Goal: Transaction & Acquisition: Download file/media

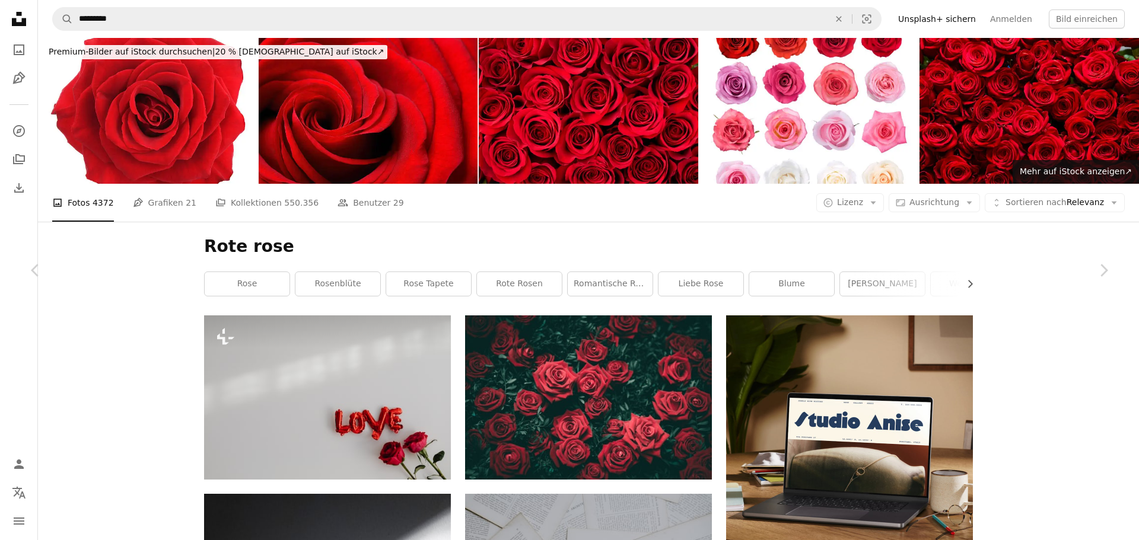
scroll to position [46301, 0]
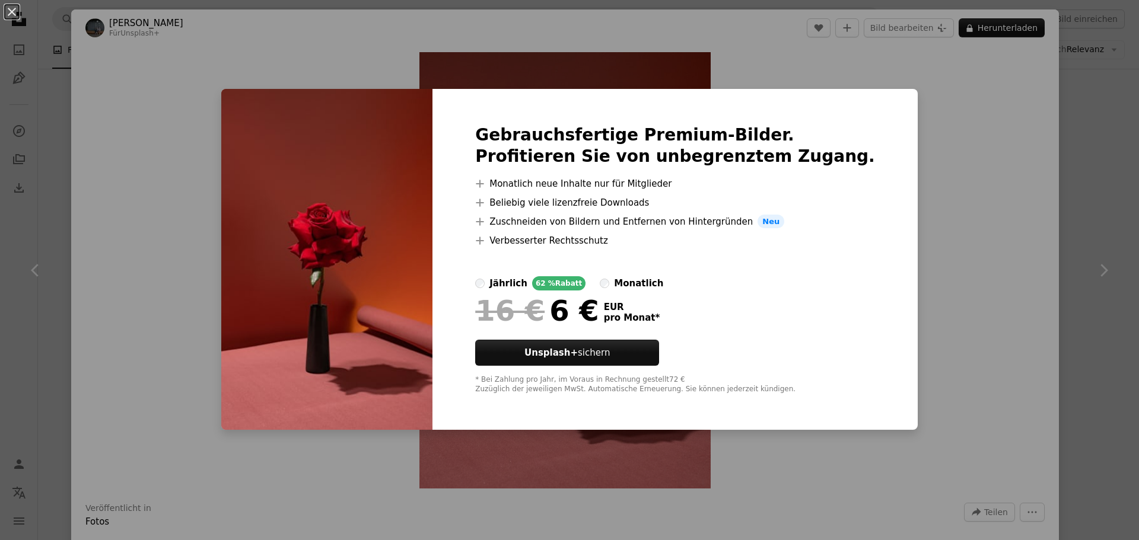
click at [928, 203] on div "An X shape Gebrauchsfertige Premium-Bilder. Profitieren Sie von unbegrenztem Zu…" at bounding box center [569, 270] width 1139 height 540
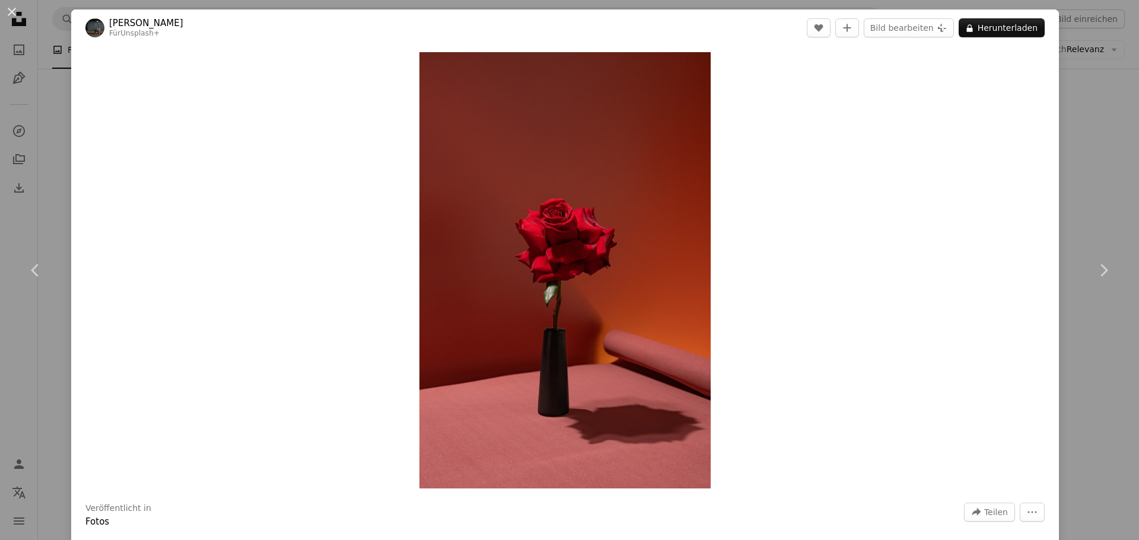
click at [1094, 114] on div "An X shape Chevron left Chevron right [PERSON_NAME] Für Unsplash+ A heart A plu…" at bounding box center [569, 270] width 1139 height 540
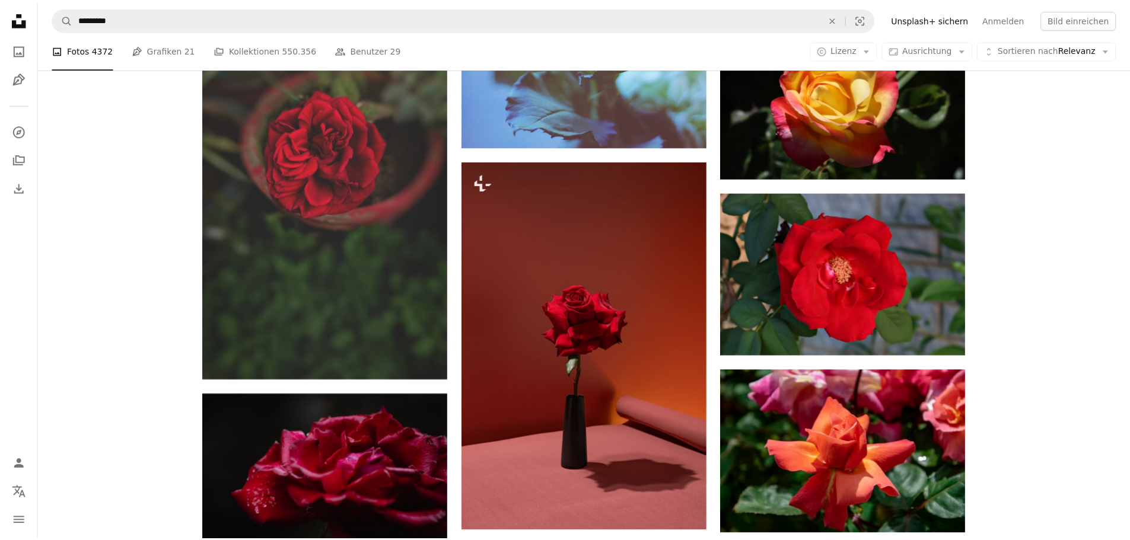
scroll to position [46301, 0]
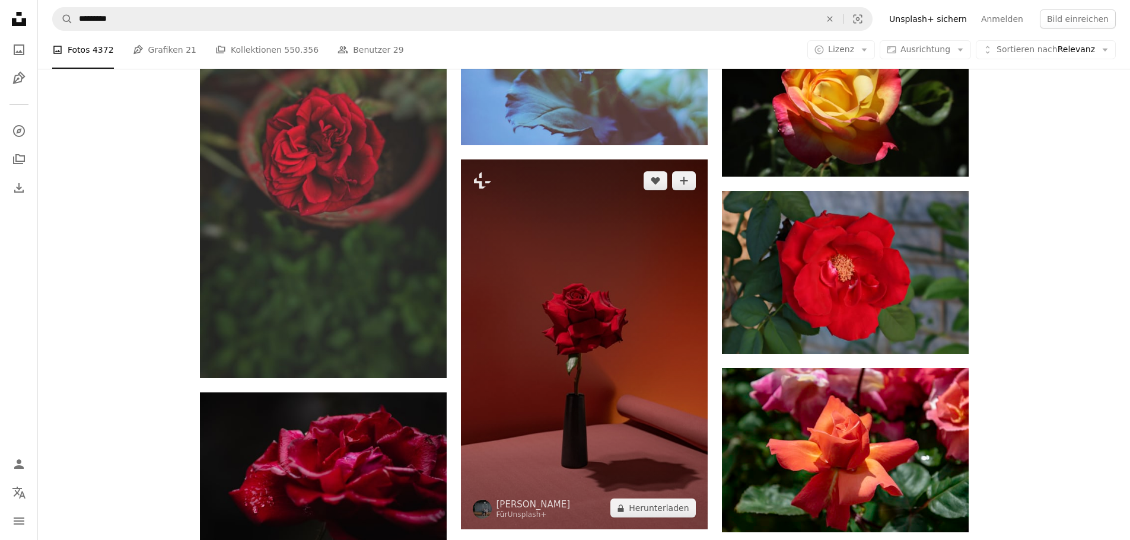
click at [701, 218] on img at bounding box center [584, 345] width 247 height 370
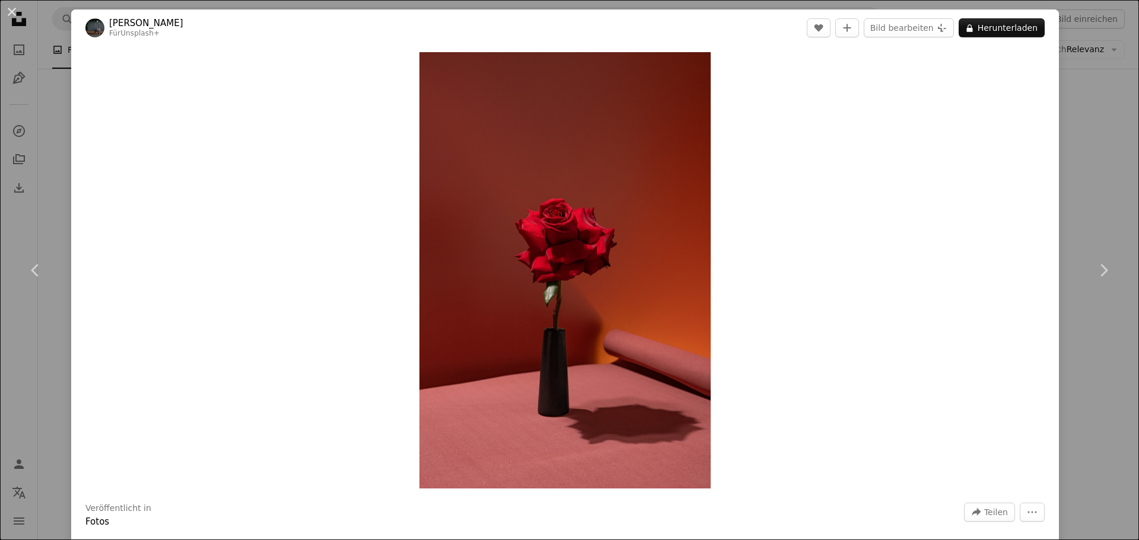
click at [1080, 166] on div "An X shape Chevron left Chevron right [PERSON_NAME] Für Unsplash+ A heart A plu…" at bounding box center [569, 270] width 1139 height 540
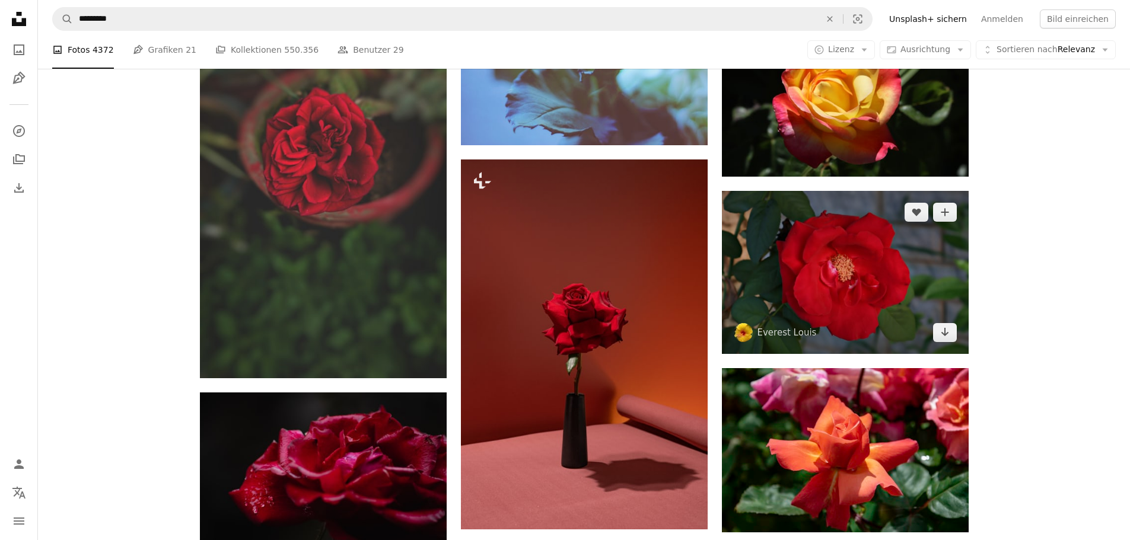
click at [833, 263] on img at bounding box center [845, 272] width 247 height 163
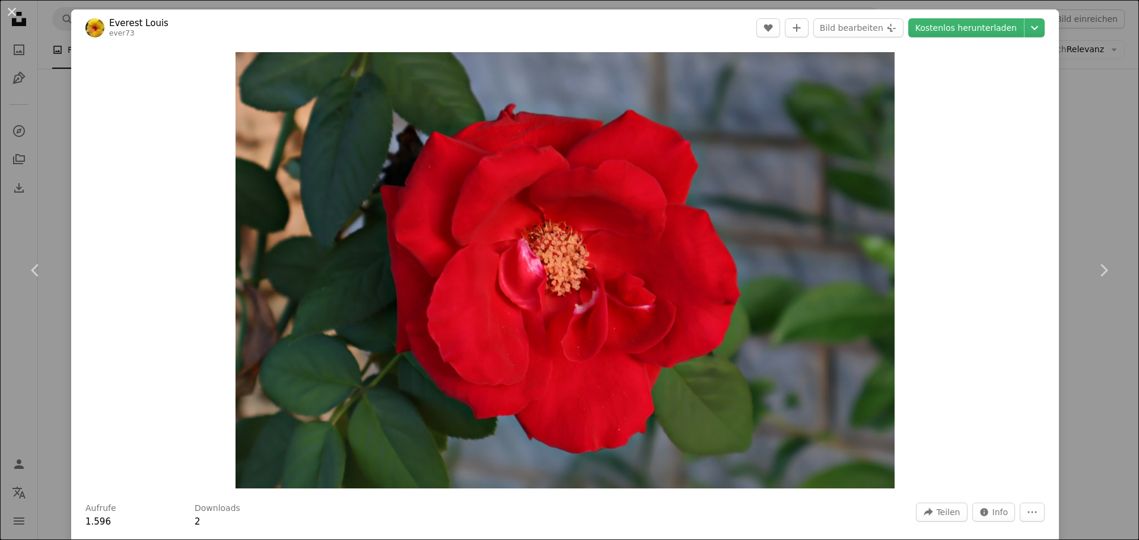
click at [1082, 109] on div "An X shape Chevron left Chevron right Everest Louis ever73 A heart A plus sign …" at bounding box center [569, 270] width 1139 height 540
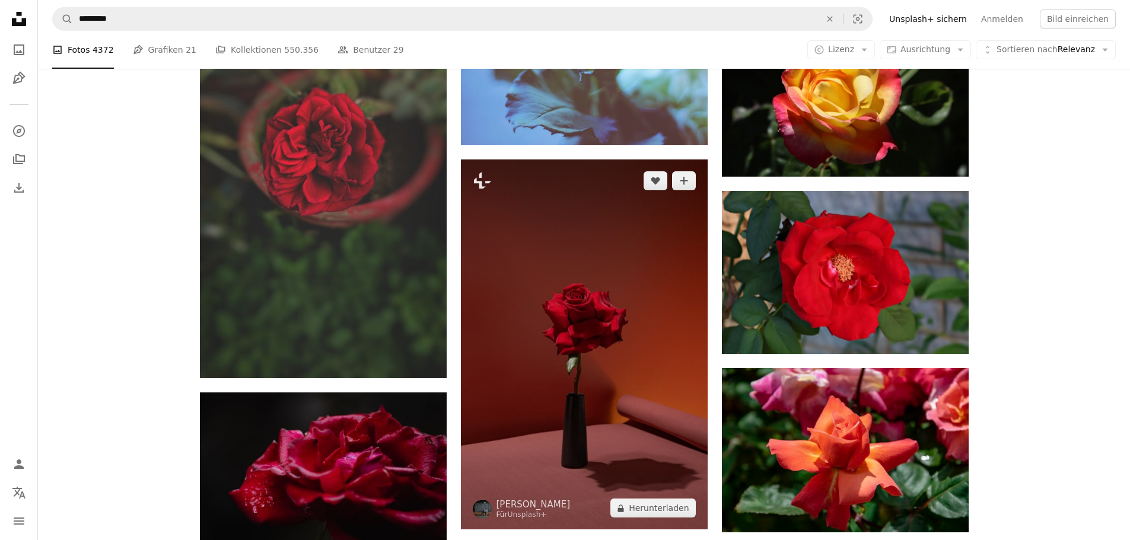
click at [601, 266] on img at bounding box center [584, 345] width 247 height 370
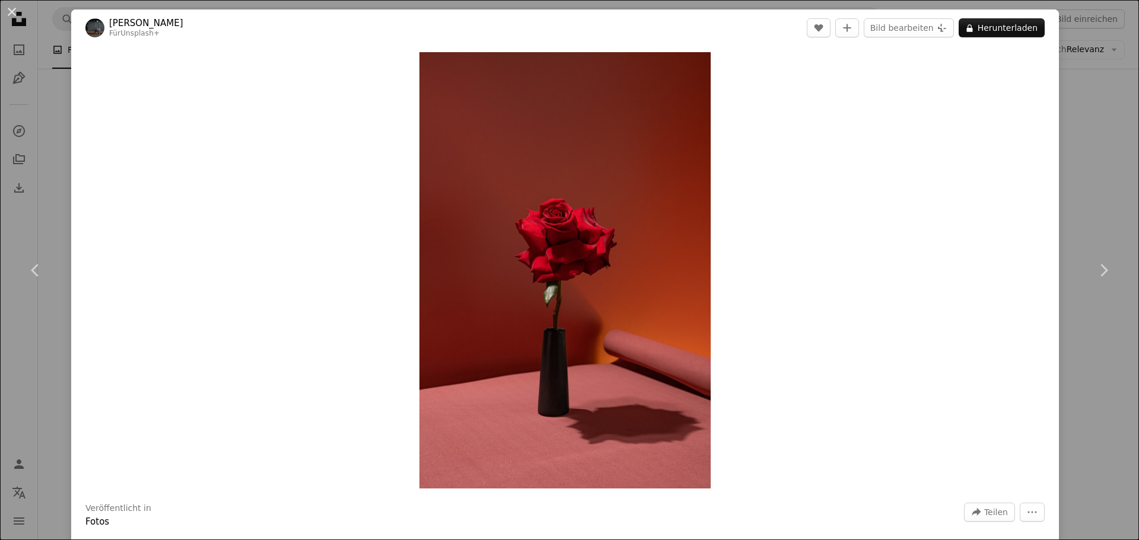
click at [1092, 205] on div "An X shape Chevron left Chevron right [PERSON_NAME] Für Unsplash+ A heart A plu…" at bounding box center [569, 270] width 1139 height 540
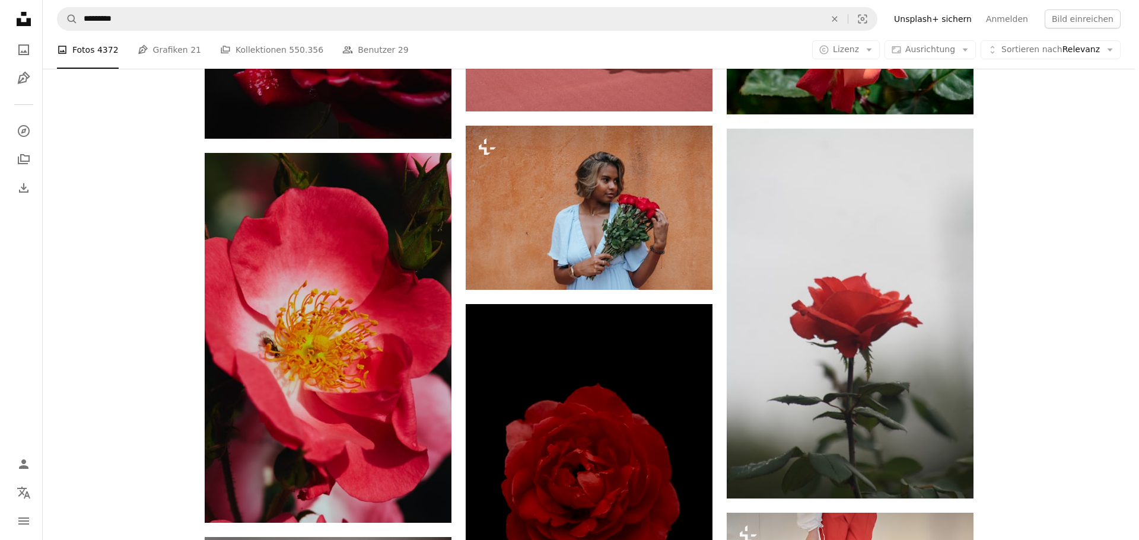
scroll to position [46728, 0]
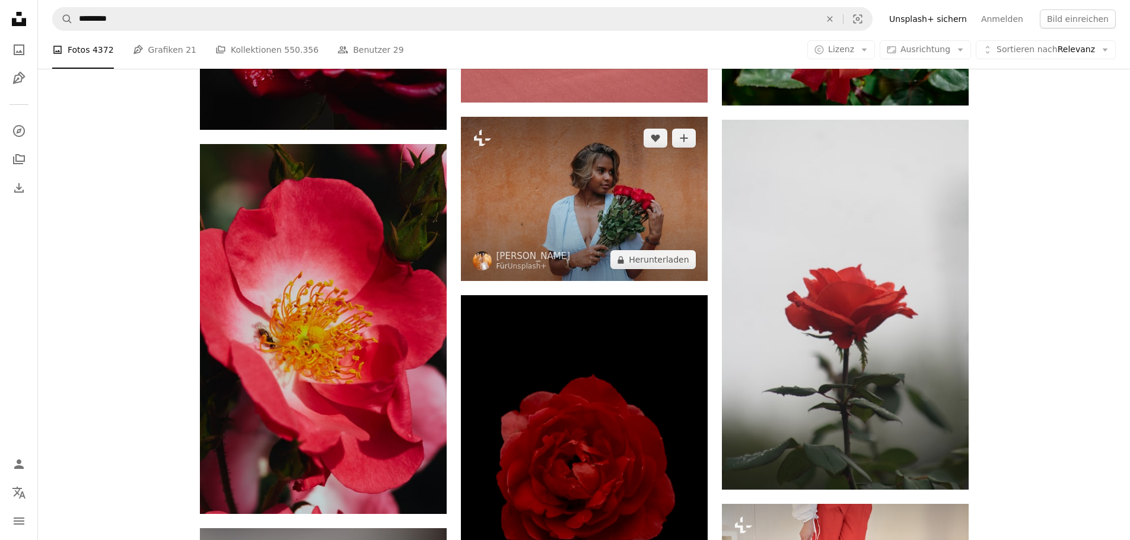
click at [581, 189] on img at bounding box center [584, 199] width 247 height 164
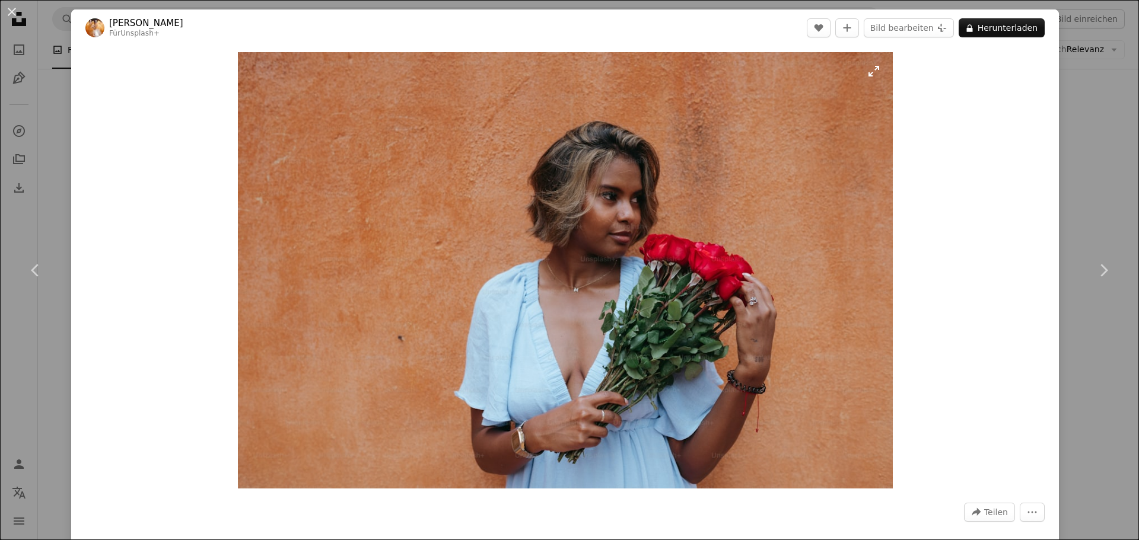
click at [595, 243] on img "Dieses Bild heranzoomen" at bounding box center [565, 270] width 655 height 437
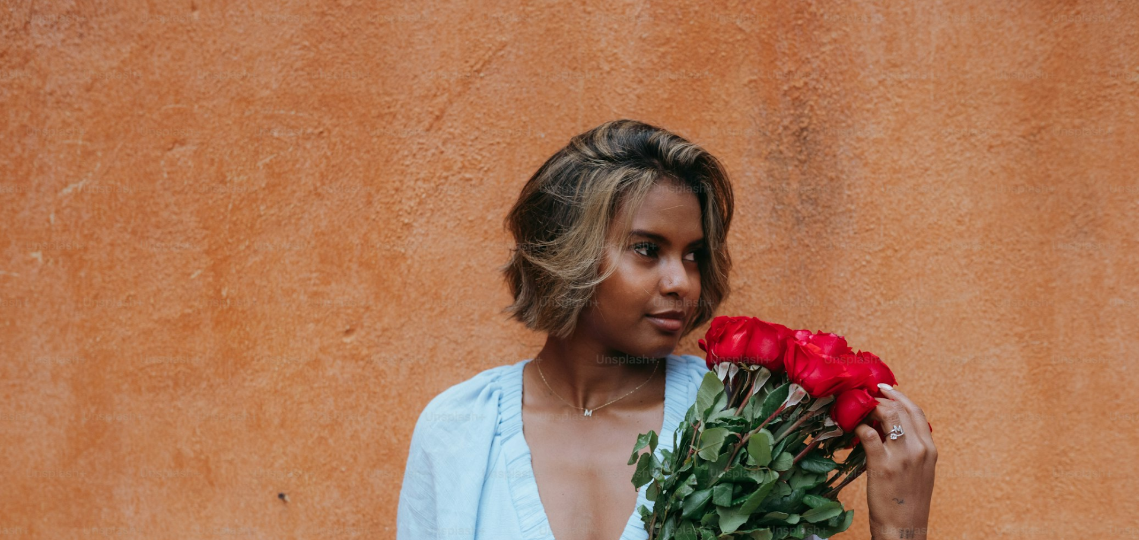
scroll to position [104, 0]
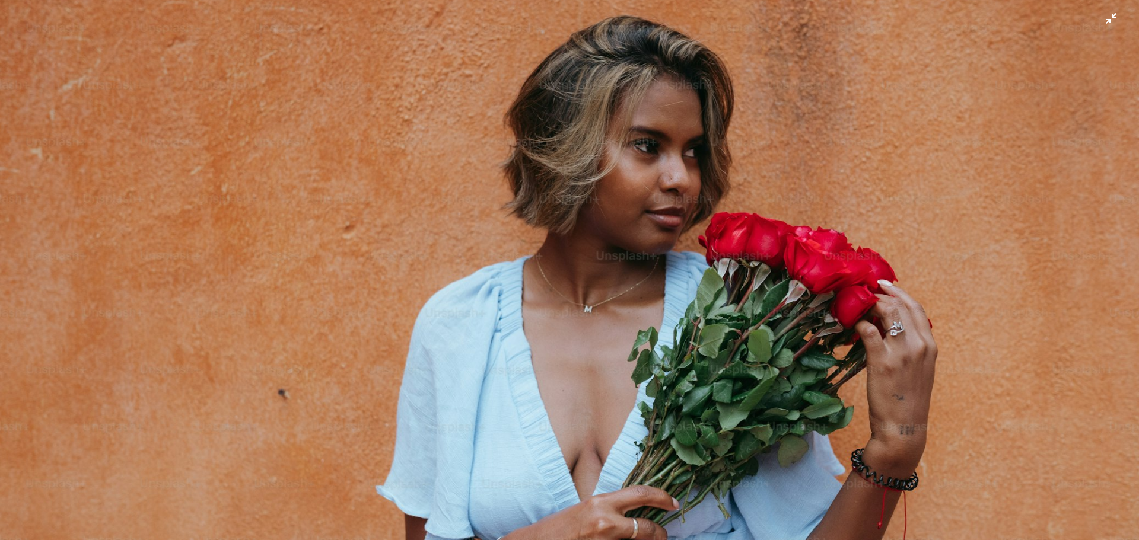
click at [595, 243] on img "Dieses Bild herauszoomen" at bounding box center [569, 276] width 1140 height 760
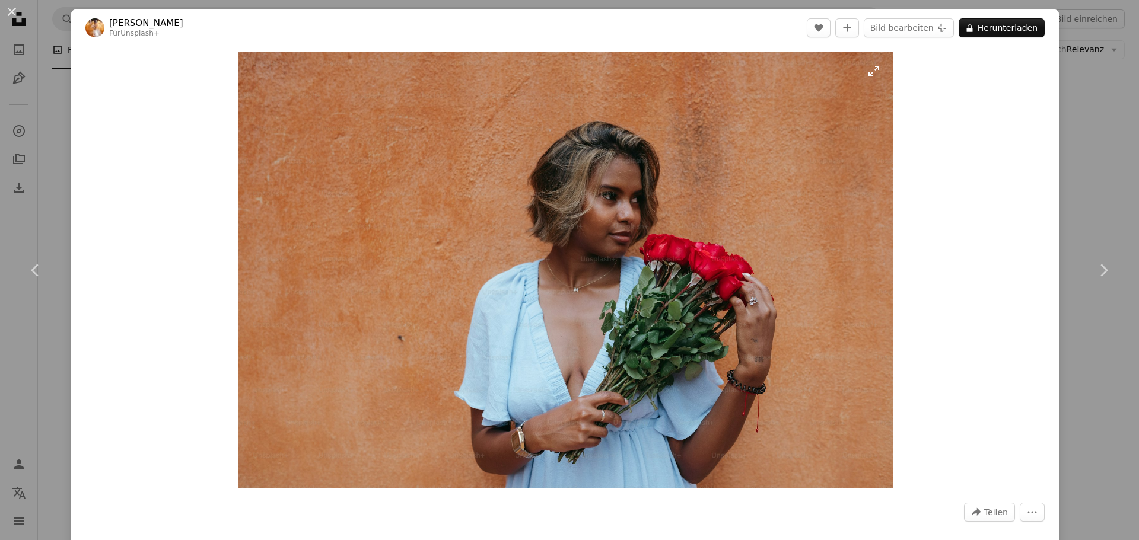
click at [595, 243] on img "Dieses Bild heranzoomen" at bounding box center [565, 270] width 655 height 437
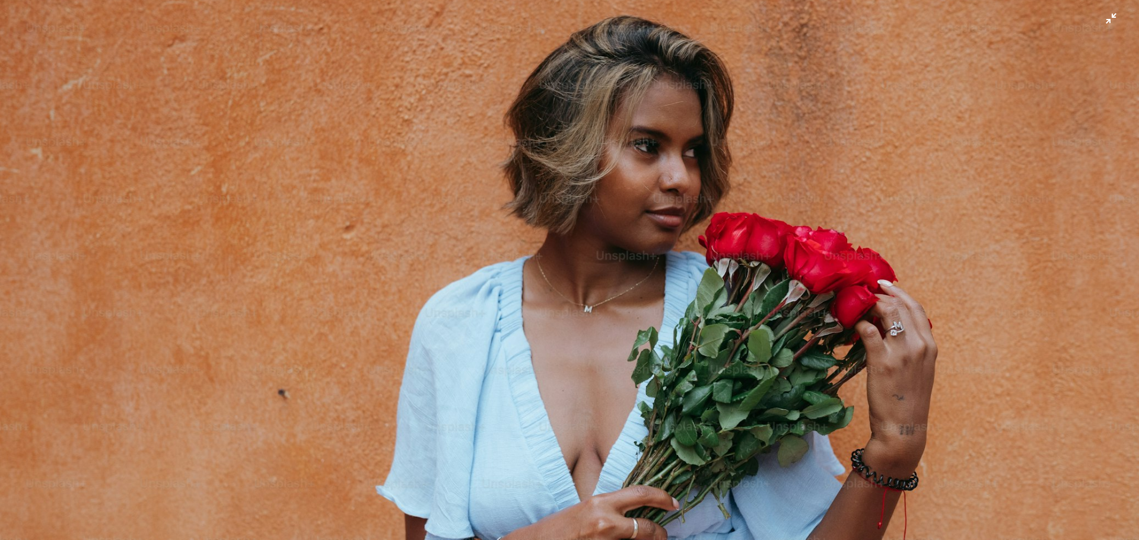
click at [1105, 19] on img "Dieses Bild herauszoomen" at bounding box center [569, 276] width 1140 height 760
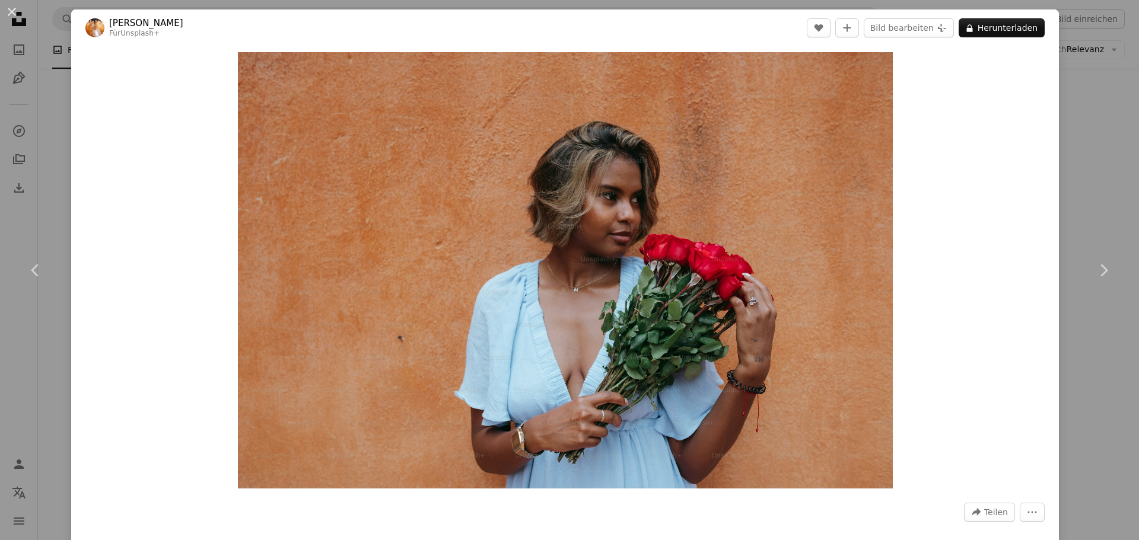
click at [1082, 143] on div "An X shape Chevron left Chevron right [PERSON_NAME] Für Unsplash+ A heart A plu…" at bounding box center [569, 270] width 1139 height 540
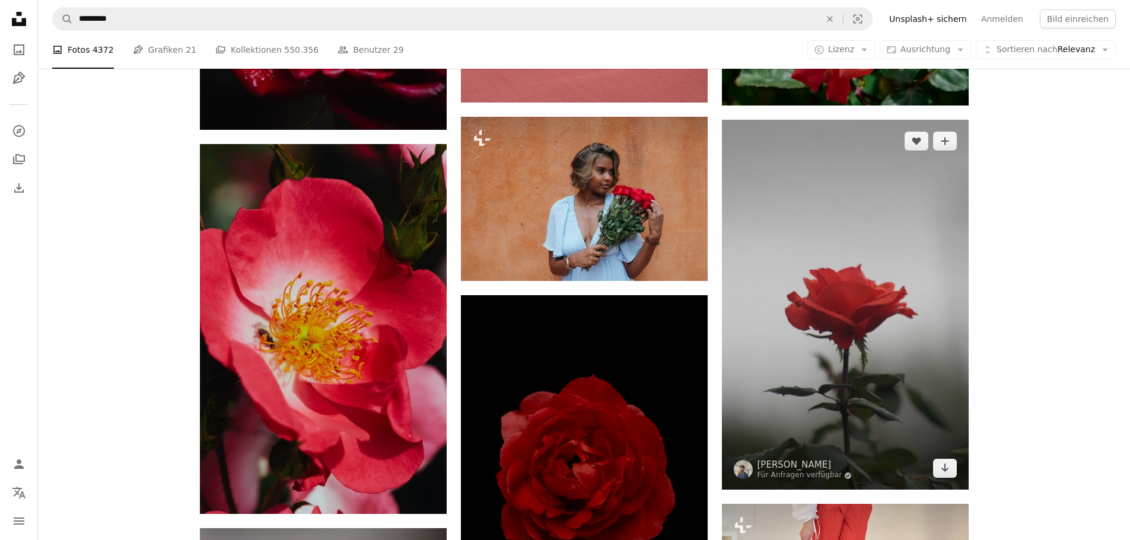
click at [831, 235] on img at bounding box center [845, 305] width 247 height 370
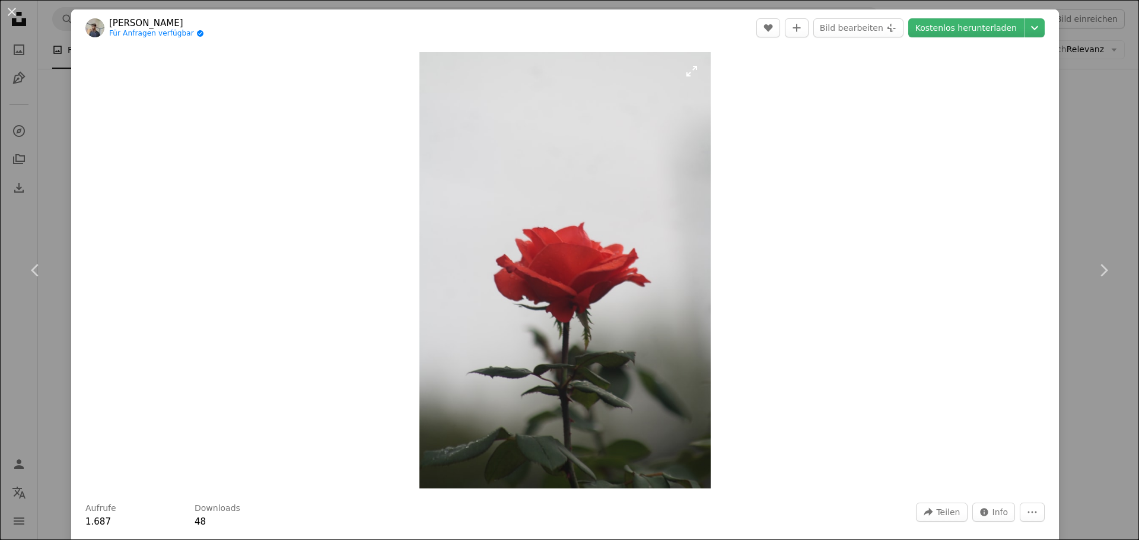
click at [620, 237] on img "Dieses Bild heranzoomen" at bounding box center [564, 270] width 291 height 437
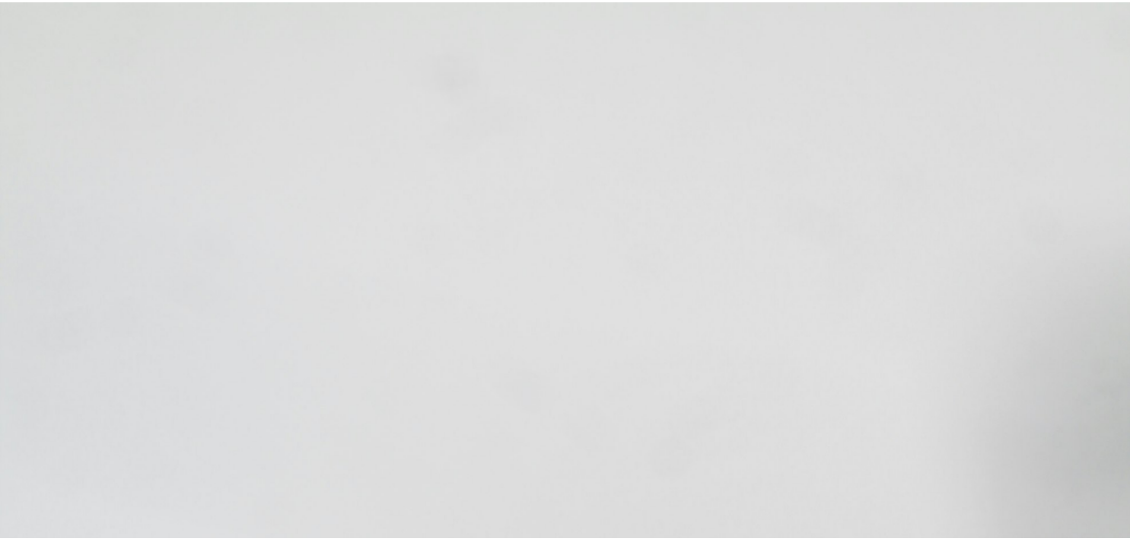
scroll to position [572, 0]
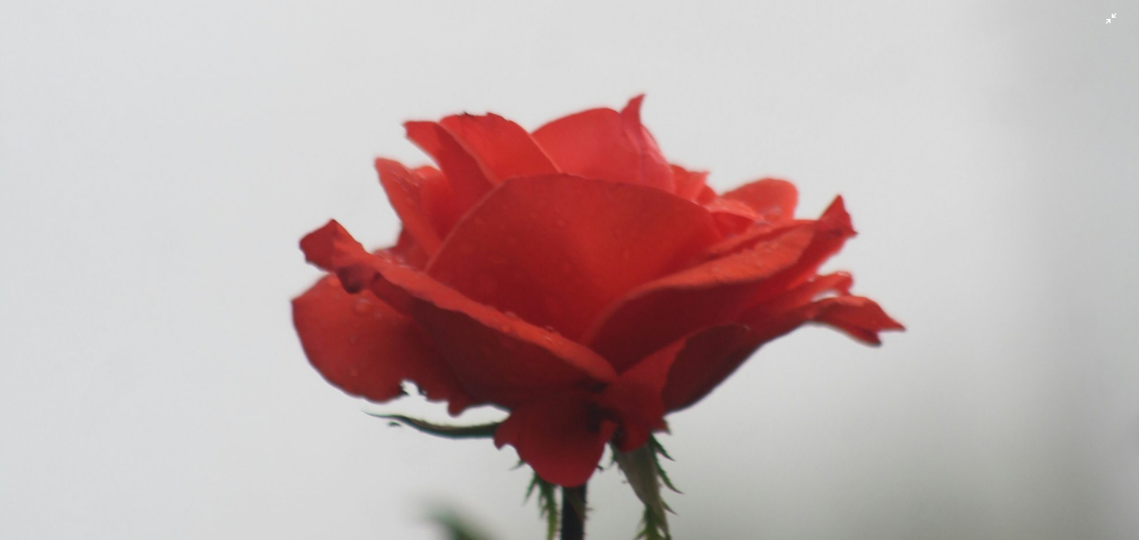
click at [552, 295] on img "Dieses Bild herauszoomen" at bounding box center [569, 283] width 1140 height 1710
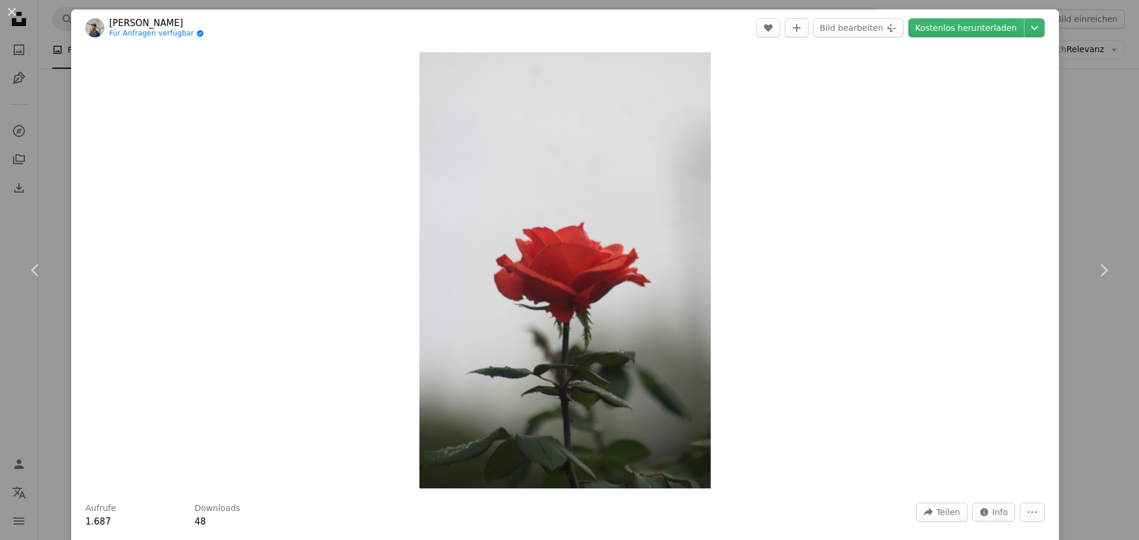
click at [1104, 122] on div "An X shape Chevron left Chevron right [PERSON_NAME] Für Anfragen verfügbar A ch…" at bounding box center [569, 270] width 1139 height 540
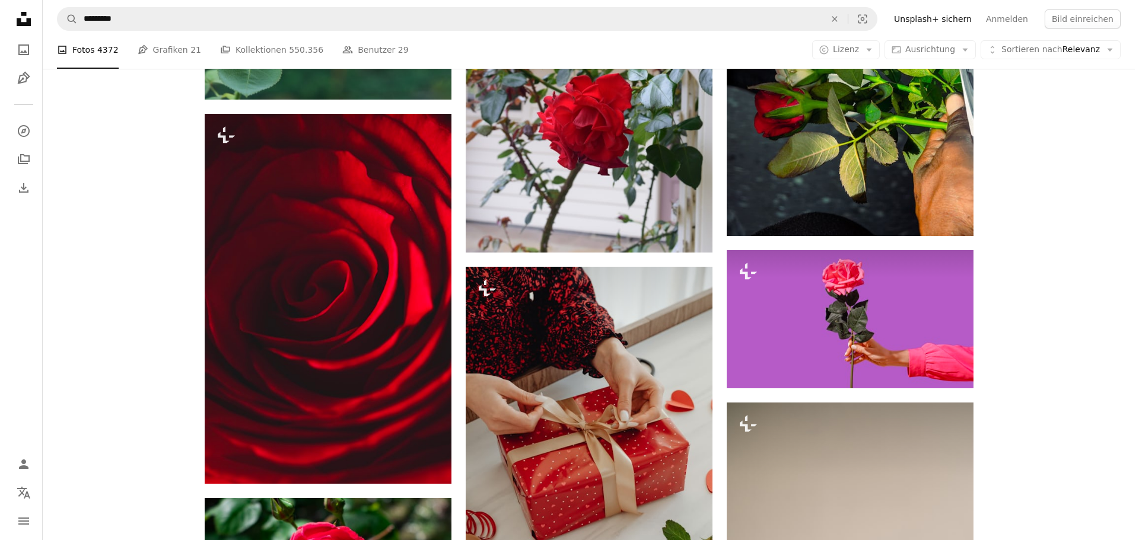
scroll to position [52730, 0]
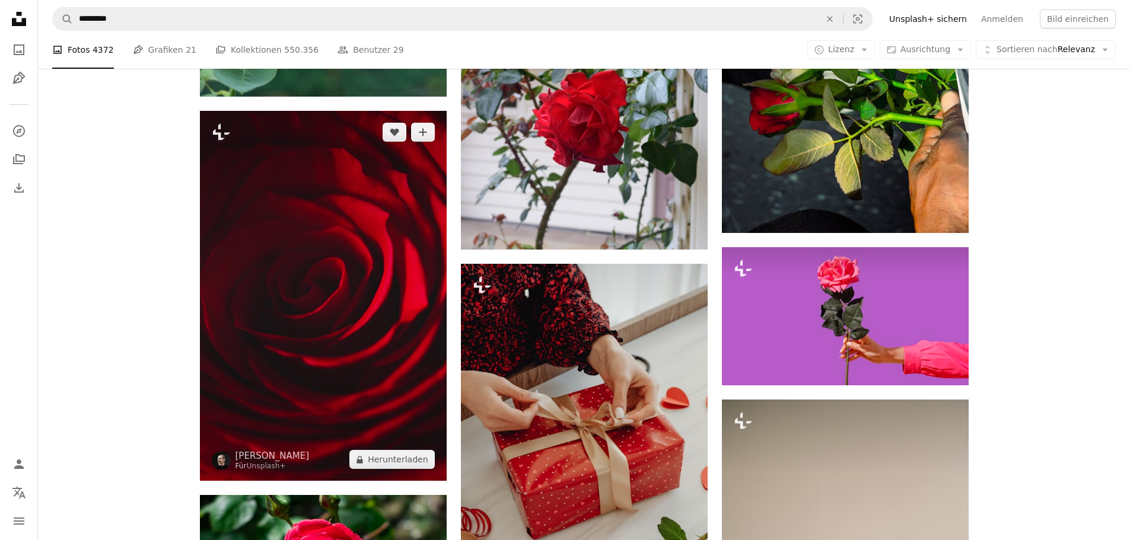
click at [333, 323] on img at bounding box center [323, 296] width 247 height 370
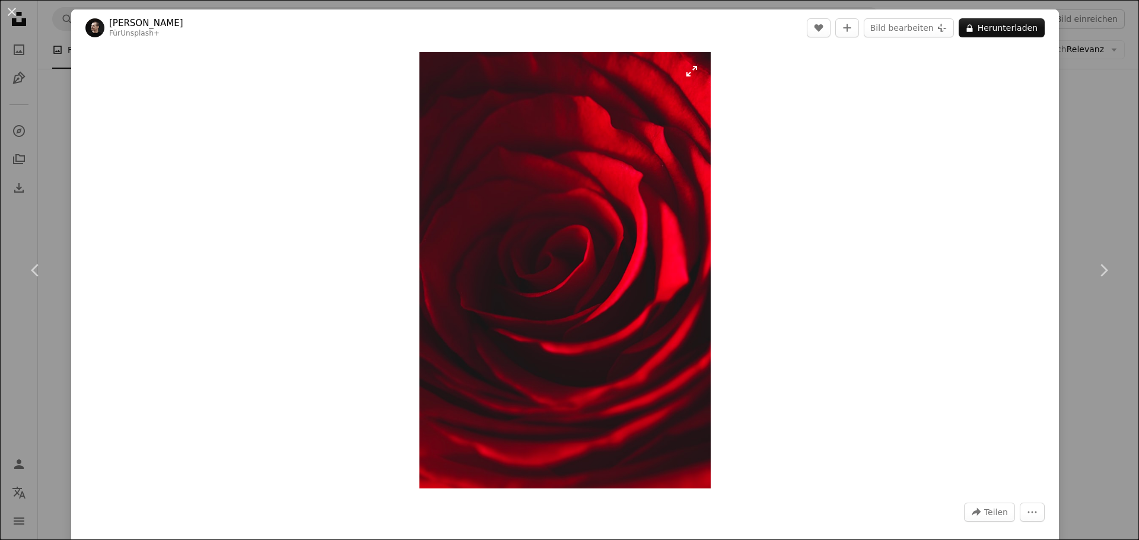
click at [565, 251] on img "Dieses Bild heranzoomen" at bounding box center [564, 270] width 291 height 437
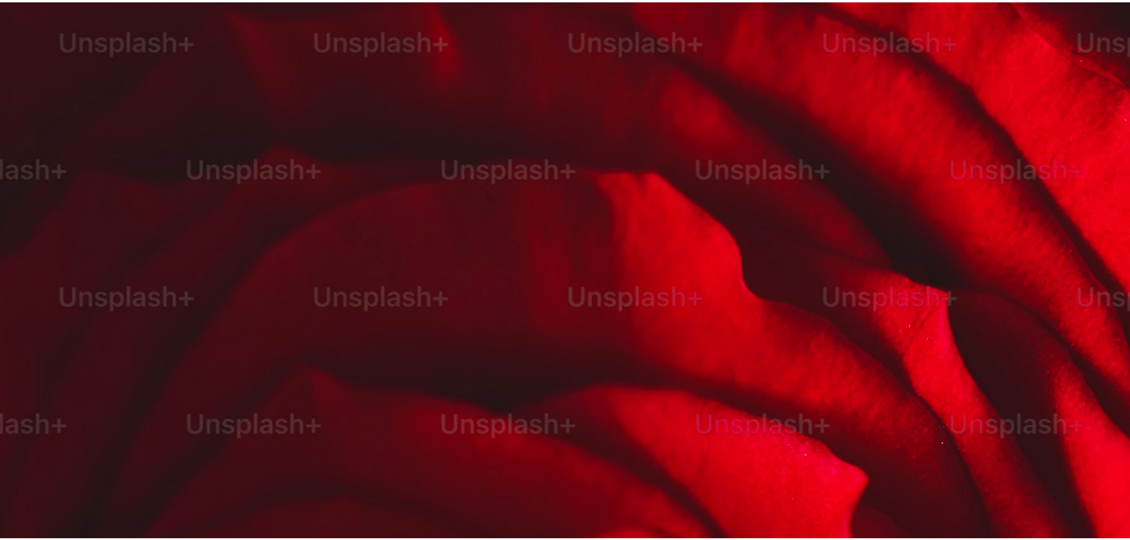
scroll to position [572, 0]
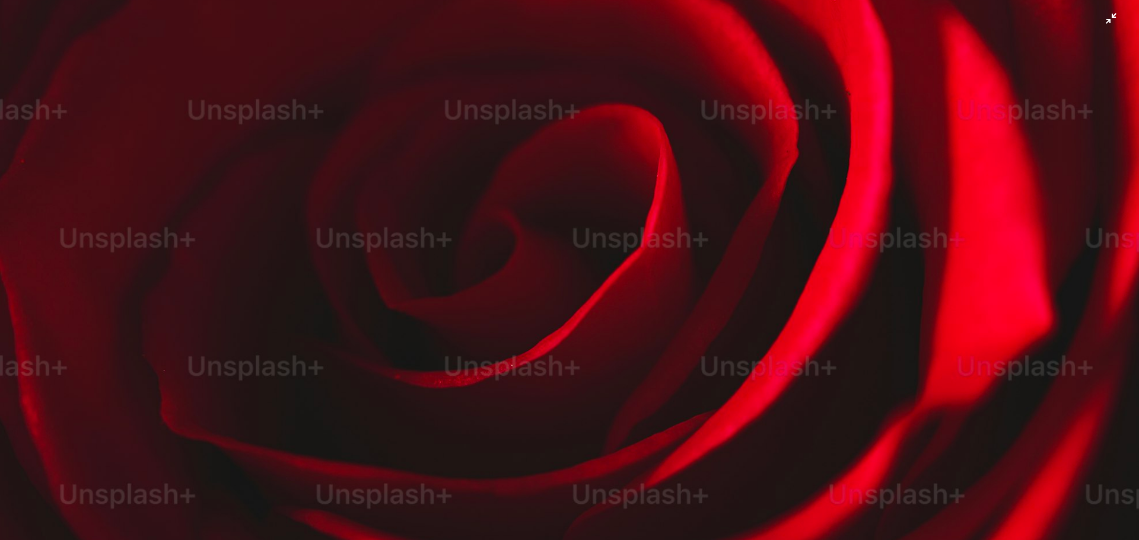
click at [740, 287] on img "Dieses Bild herauszoomen" at bounding box center [569, 283] width 1140 height 1710
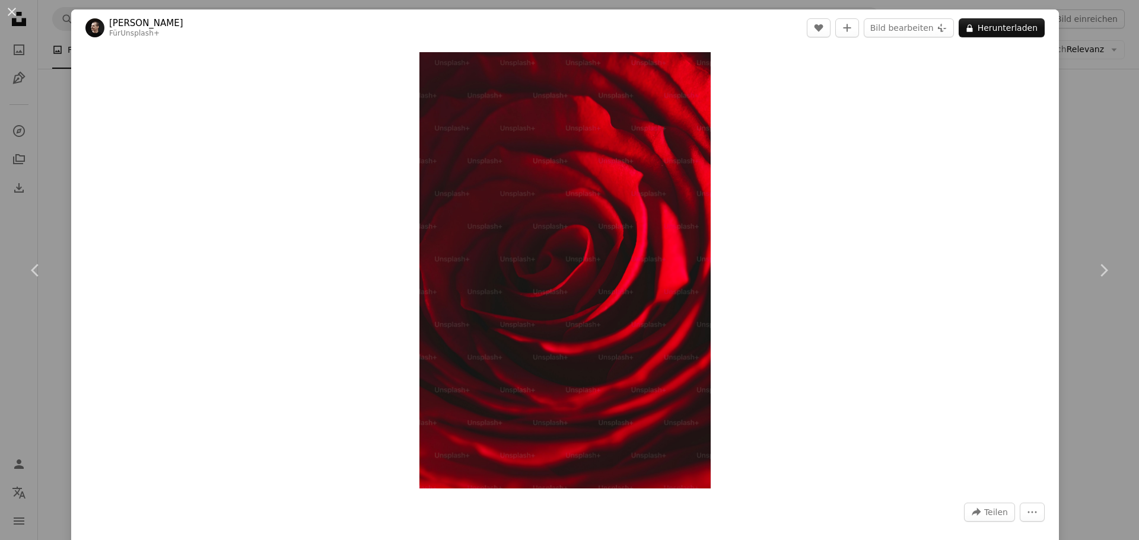
click at [1083, 134] on div "An X shape Chevron left Chevron right [PERSON_NAME] Für Unsplash+ A heart A plu…" at bounding box center [569, 270] width 1139 height 540
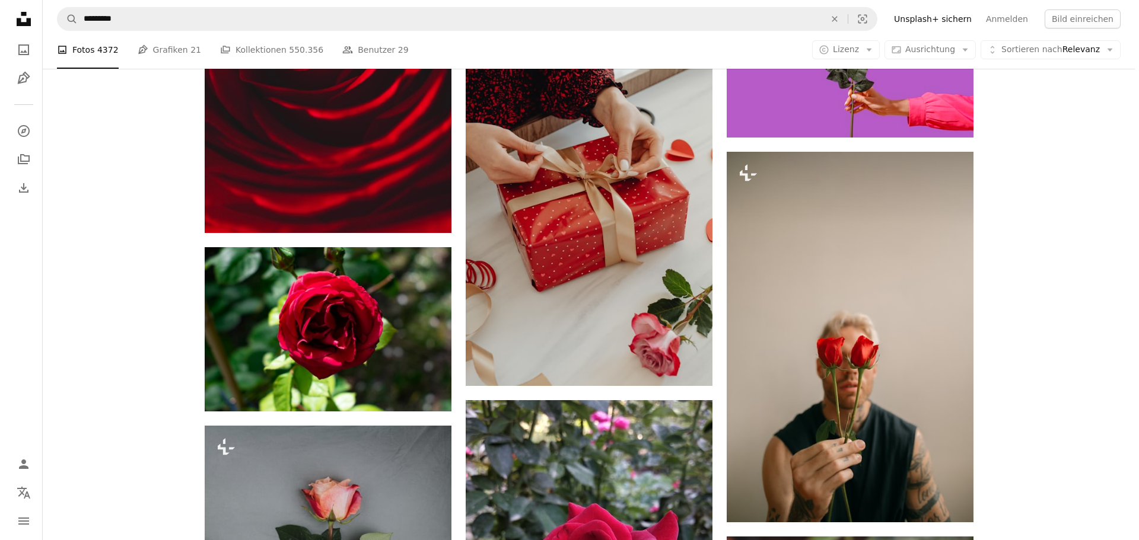
scroll to position [53062, 0]
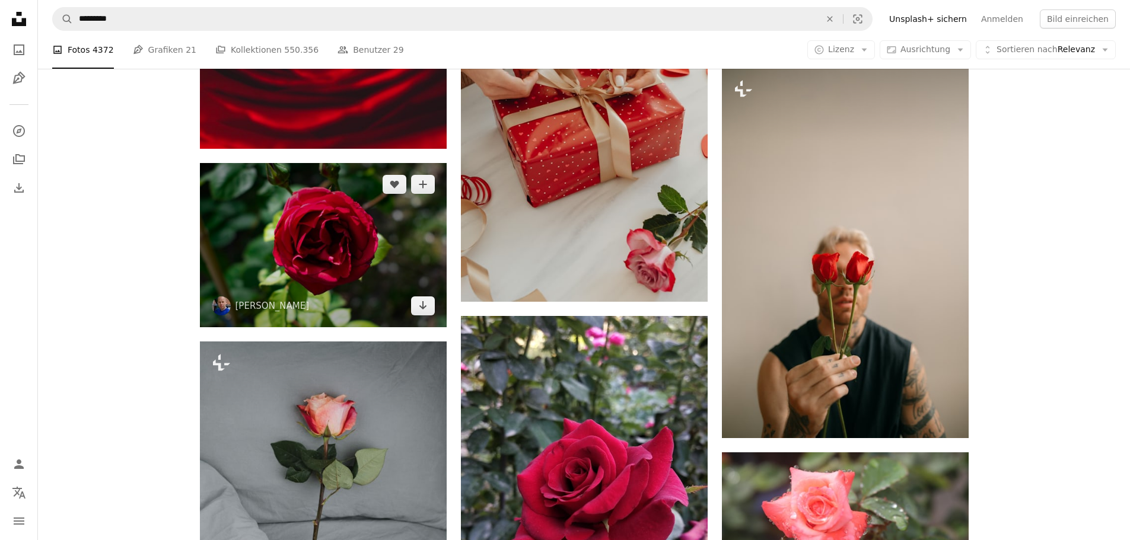
click at [299, 237] on img at bounding box center [323, 245] width 247 height 164
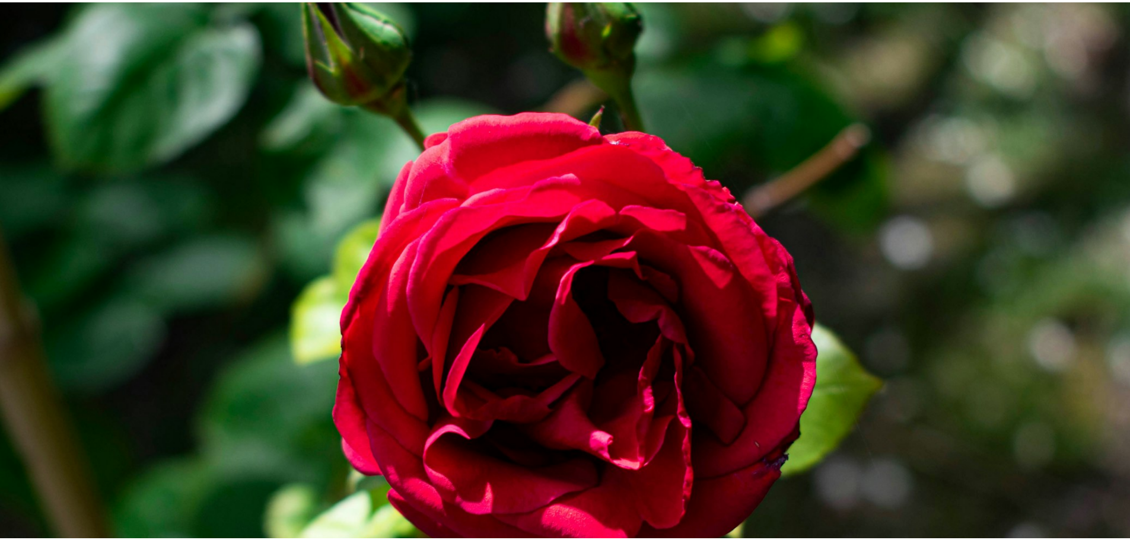
scroll to position [104, 0]
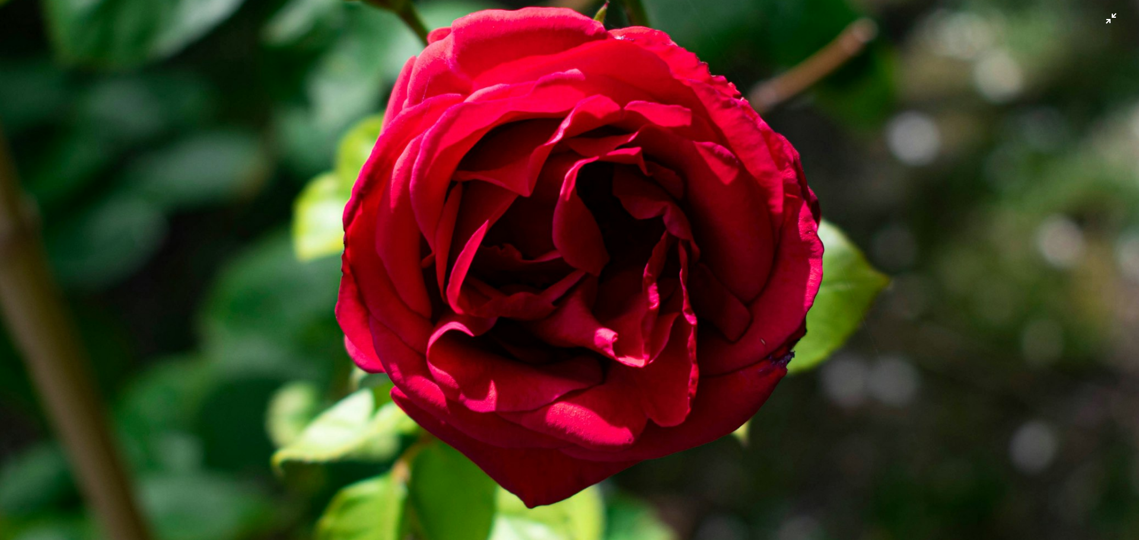
click at [796, 324] on img "Dieses Bild herauszoomen" at bounding box center [569, 276] width 1140 height 760
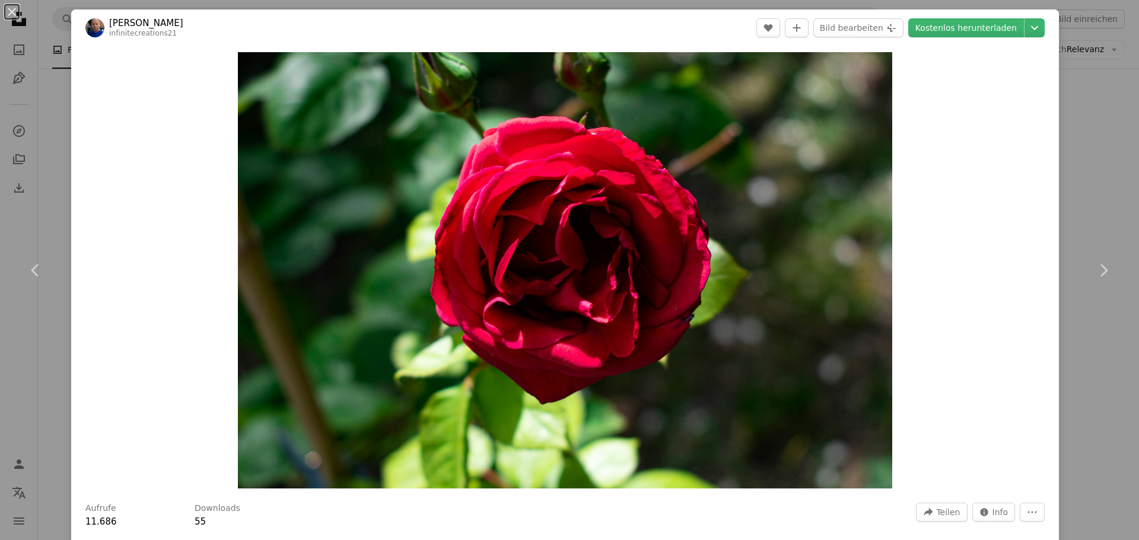
click at [1082, 143] on div "An X shape Chevron left Chevron right [PERSON_NAME] infinitecreations21 A heart…" at bounding box center [569, 270] width 1139 height 540
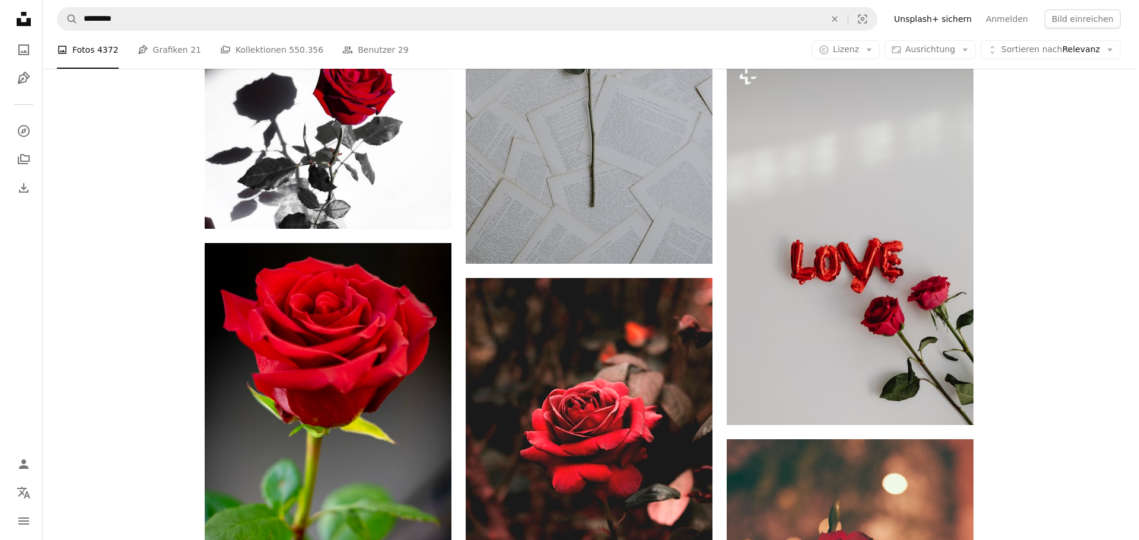
scroll to position [569, 0]
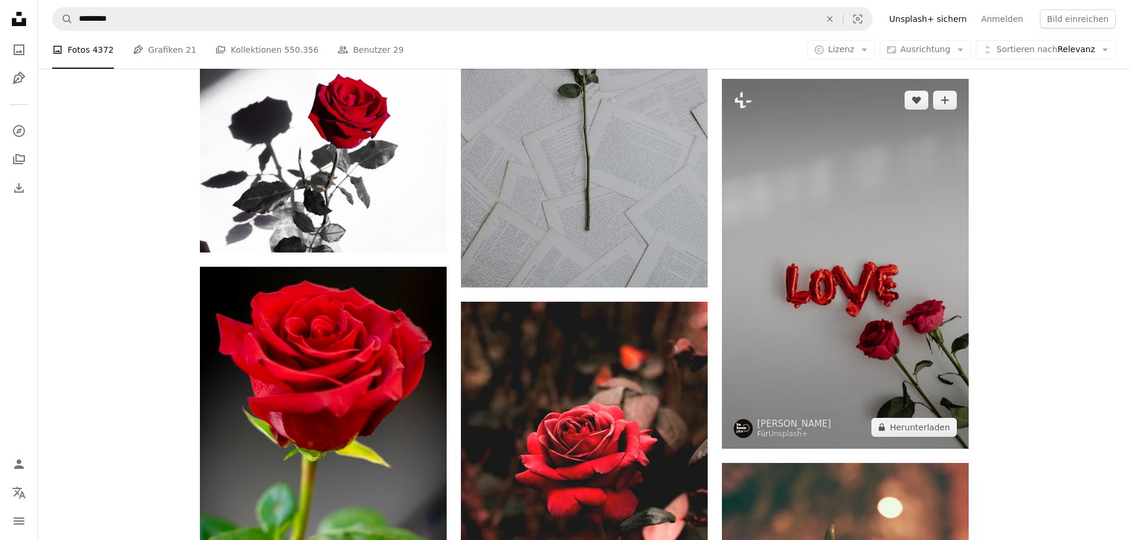
click at [868, 277] on img at bounding box center [845, 264] width 247 height 370
click at [843, 297] on img at bounding box center [845, 264] width 247 height 370
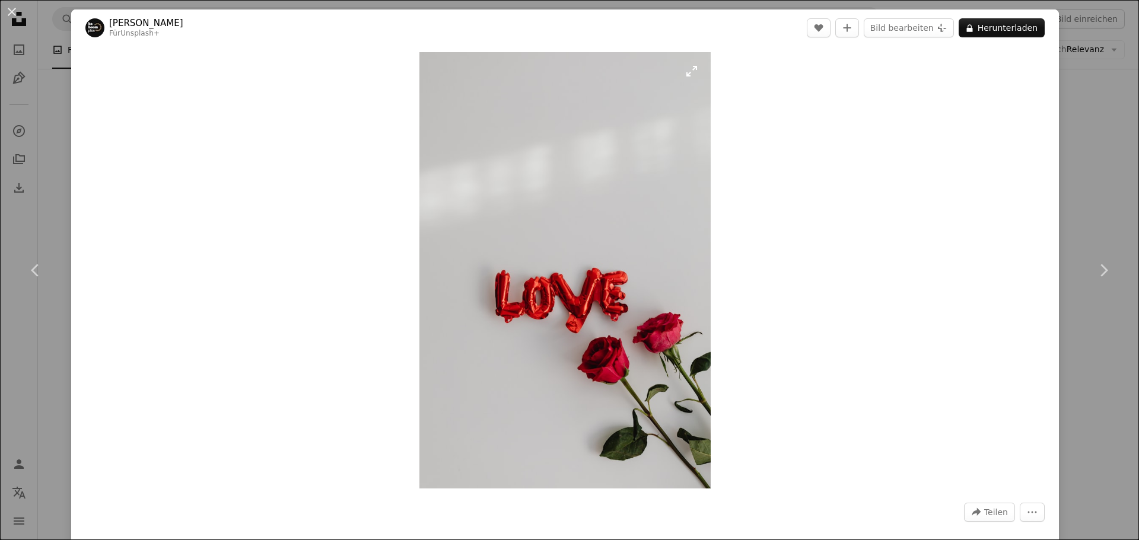
click at [566, 302] on img "Dieses Bild heranzoomen" at bounding box center [564, 270] width 291 height 437
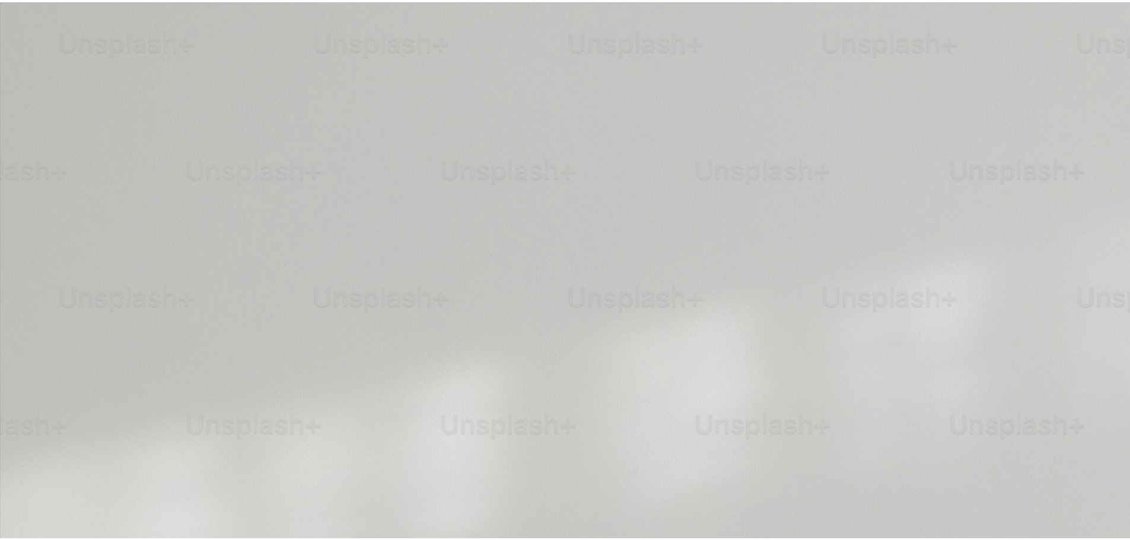
scroll to position [572, 0]
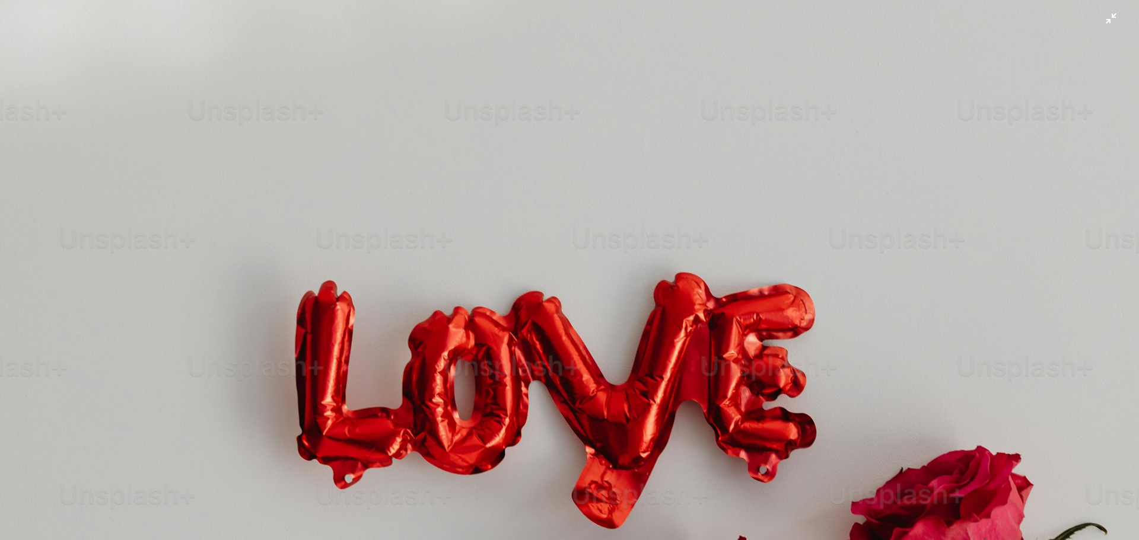
click at [1103, 19] on img "Dieses Bild herauszoomen" at bounding box center [569, 283] width 1140 height 1710
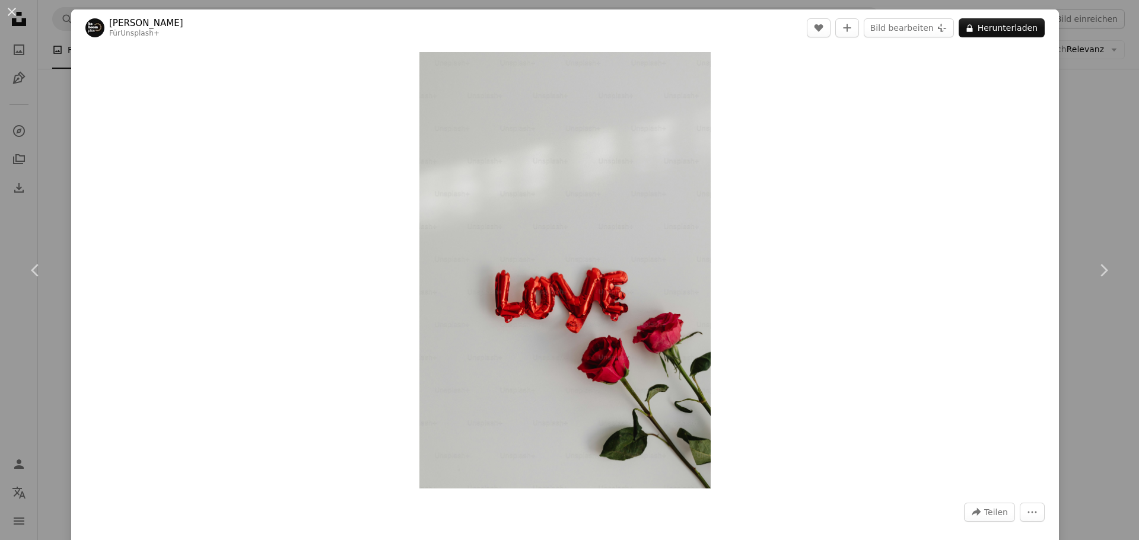
click at [1073, 152] on div "An X shape Chevron left Chevron right [PERSON_NAME] Für Unsplash+ A heart A plu…" at bounding box center [569, 270] width 1139 height 540
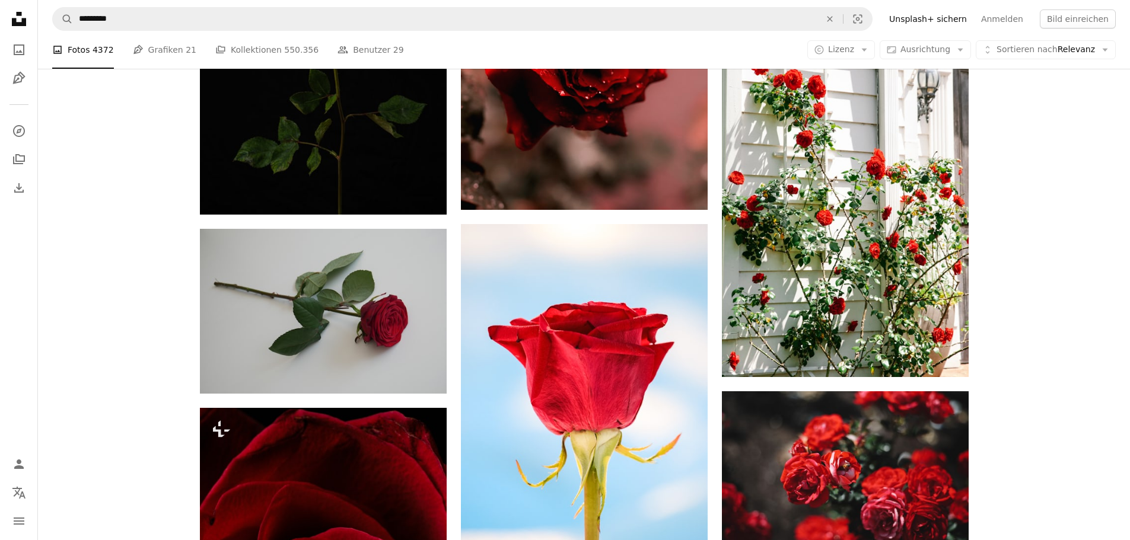
scroll to position [1756, 0]
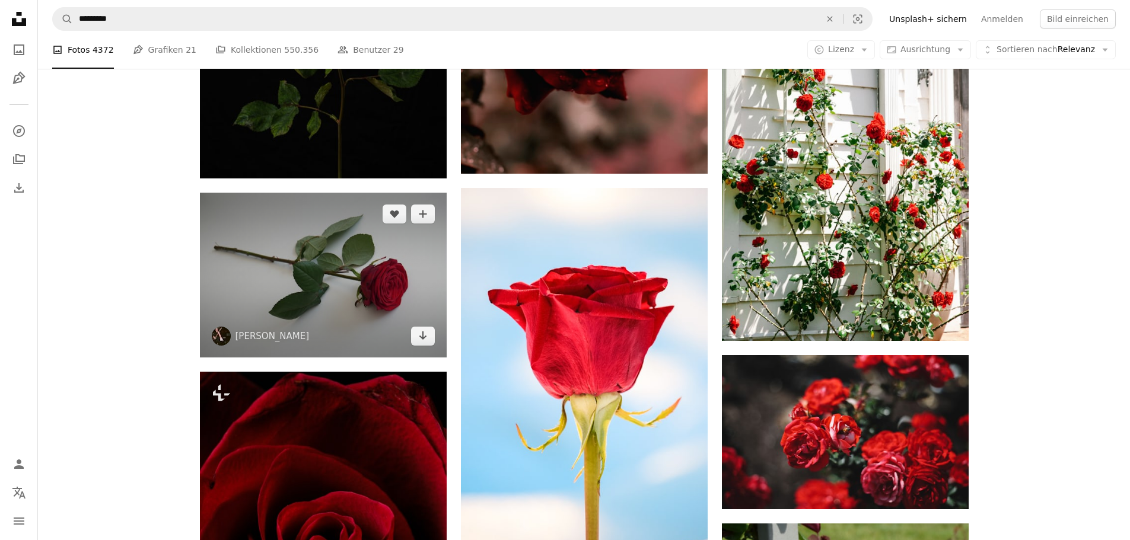
click at [313, 281] on img at bounding box center [323, 275] width 247 height 165
click at [310, 256] on img at bounding box center [323, 275] width 247 height 165
click at [329, 272] on img at bounding box center [323, 275] width 247 height 165
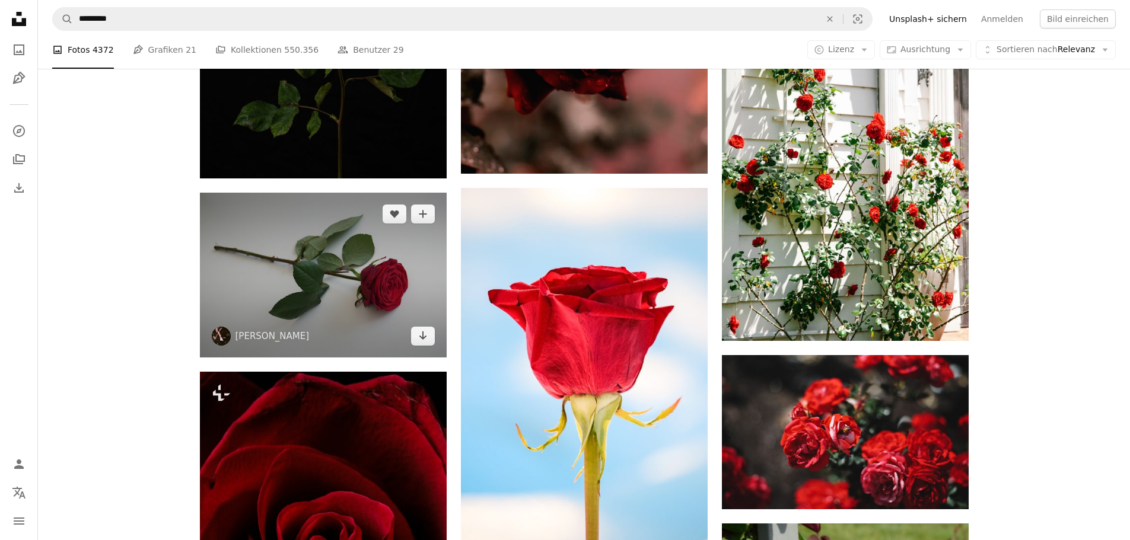
click at [329, 272] on img at bounding box center [323, 275] width 247 height 165
click at [348, 240] on img at bounding box center [323, 275] width 247 height 165
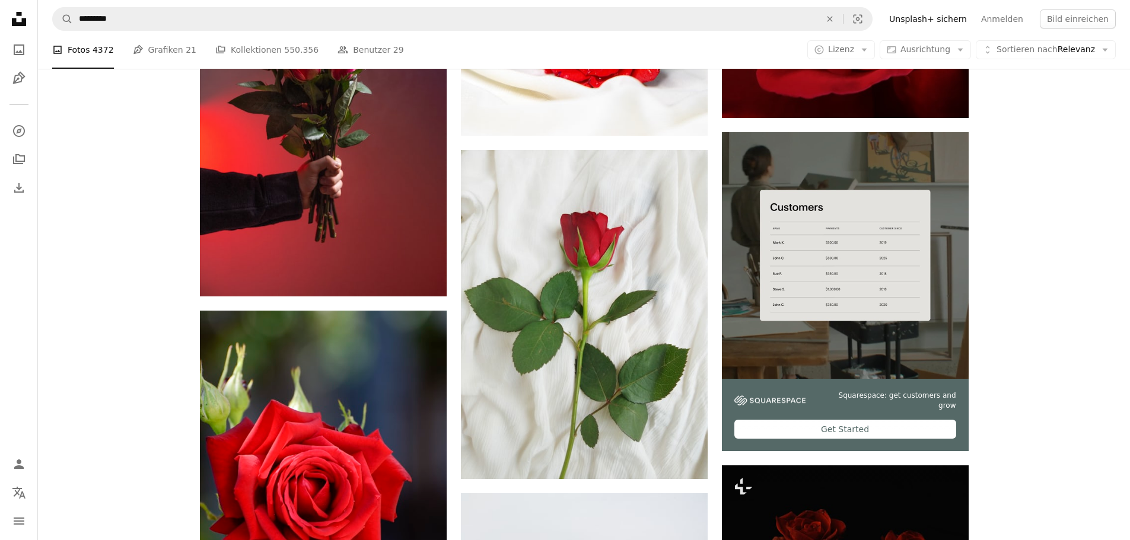
scroll to position [4982, 0]
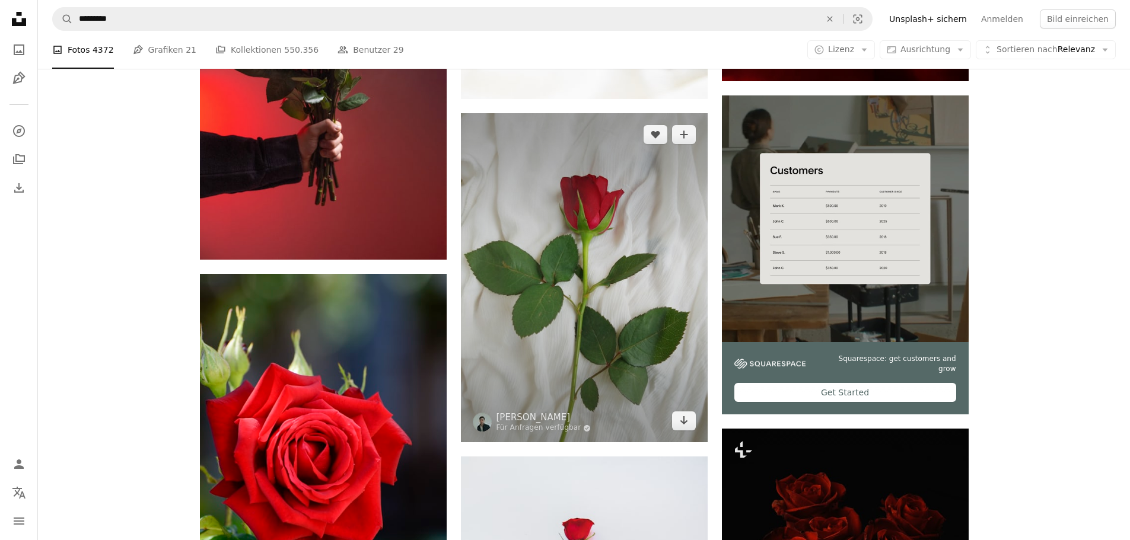
click at [616, 291] on img at bounding box center [584, 277] width 247 height 329
click at [581, 297] on img at bounding box center [584, 277] width 247 height 329
click at [559, 264] on img at bounding box center [584, 277] width 247 height 329
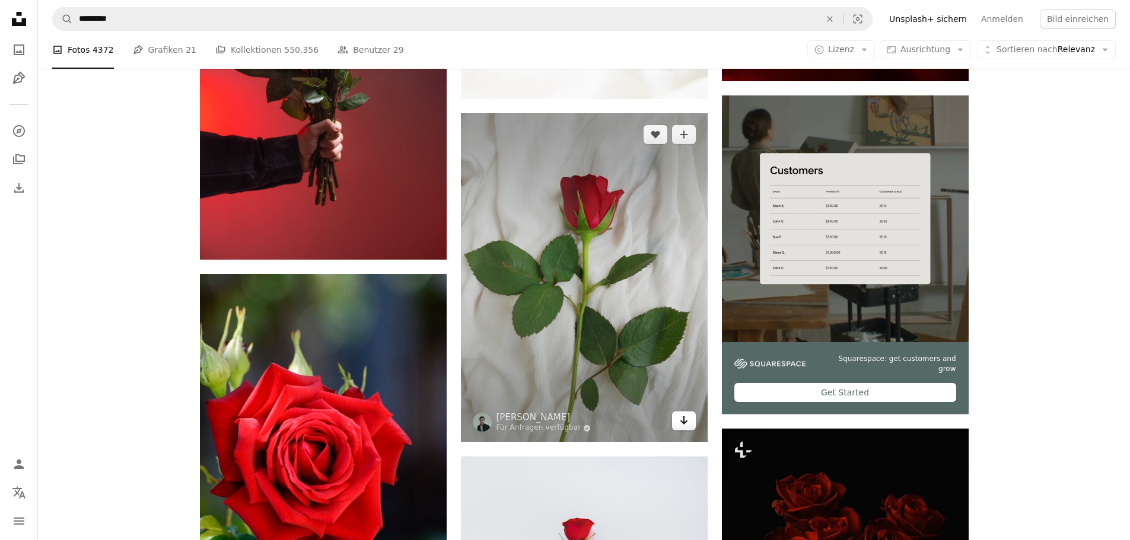
click at [682, 418] on icon "Arrow pointing down" at bounding box center [683, 420] width 9 height 14
